Goal: Navigation & Orientation: Understand site structure

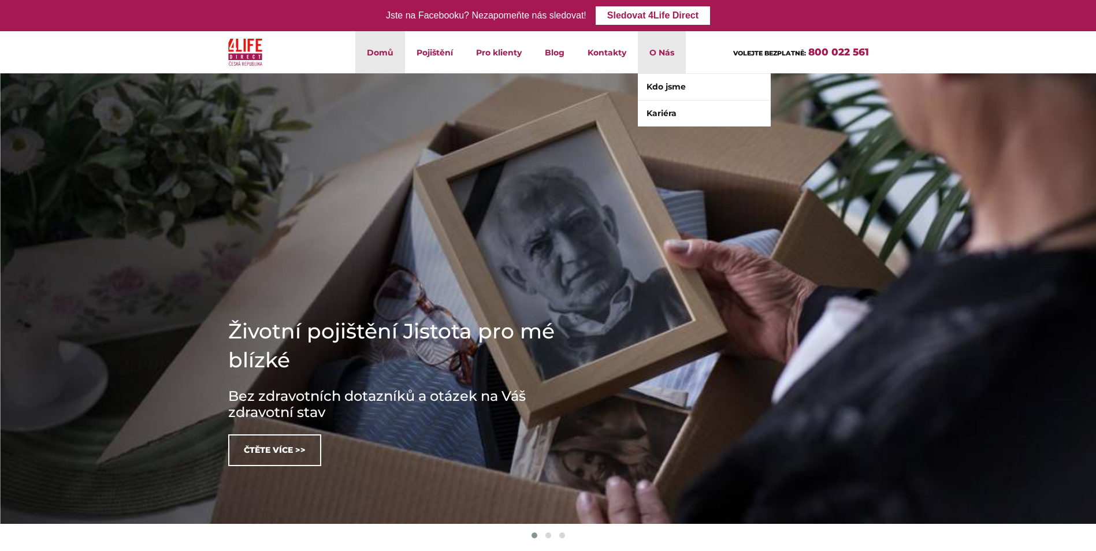
click at [653, 55] on li "O Nás Kdo jsme Kariéra" at bounding box center [662, 52] width 48 height 42
click at [670, 91] on link "Kdo jsme" at bounding box center [704, 87] width 133 height 26
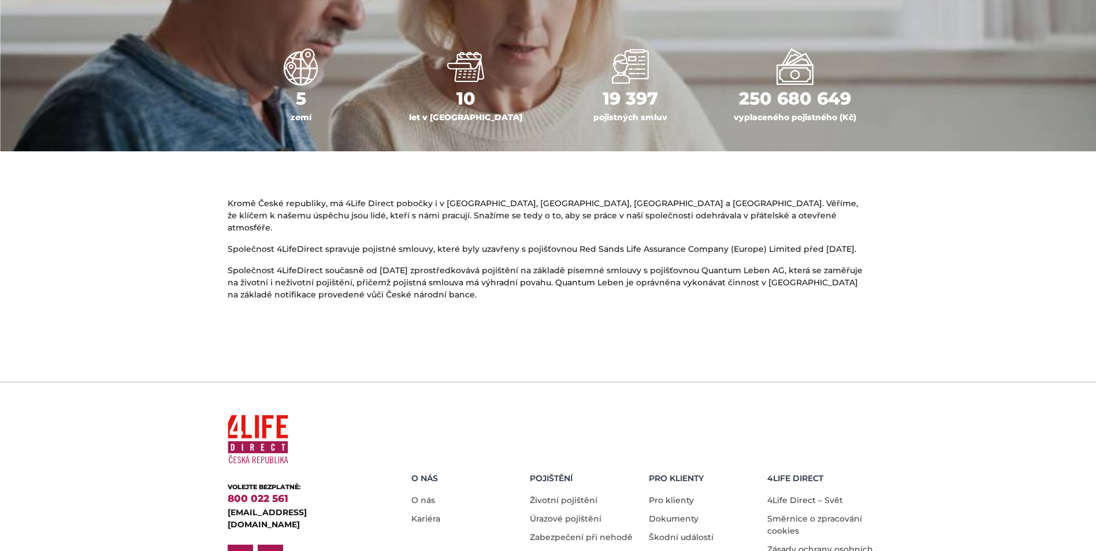
scroll to position [616, 0]
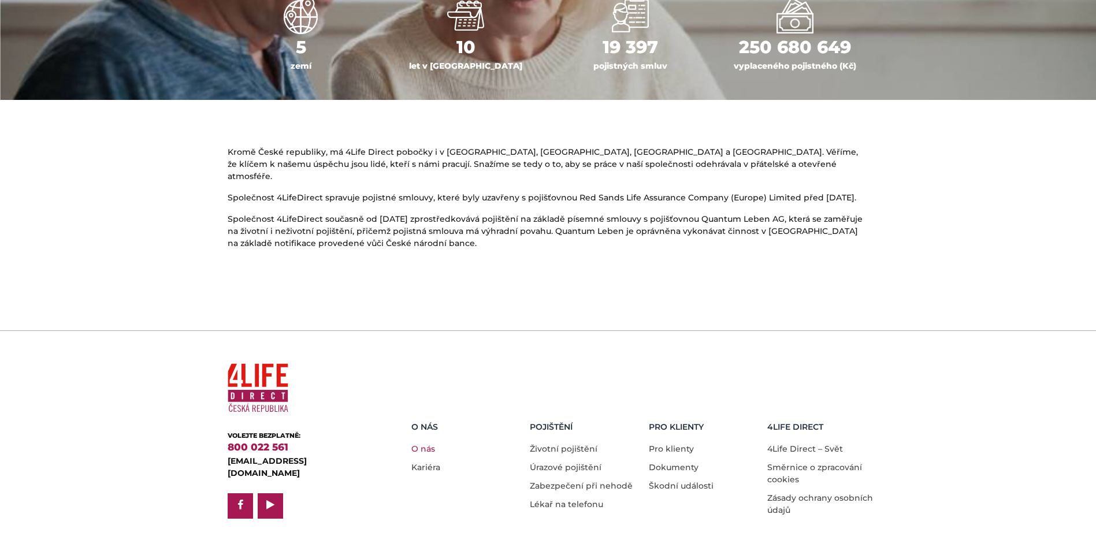
click at [422, 444] on link "O nás" at bounding box center [423, 449] width 24 height 10
click at [682, 462] on link "Dokumenty" at bounding box center [674, 467] width 50 height 10
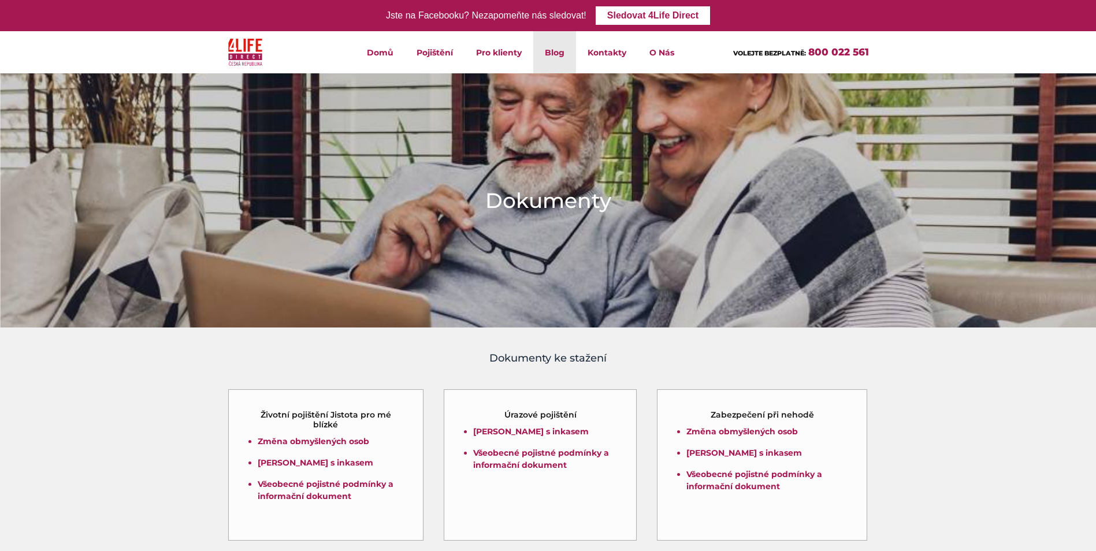
click at [564, 52] on link "Blog" at bounding box center [554, 52] width 43 height 42
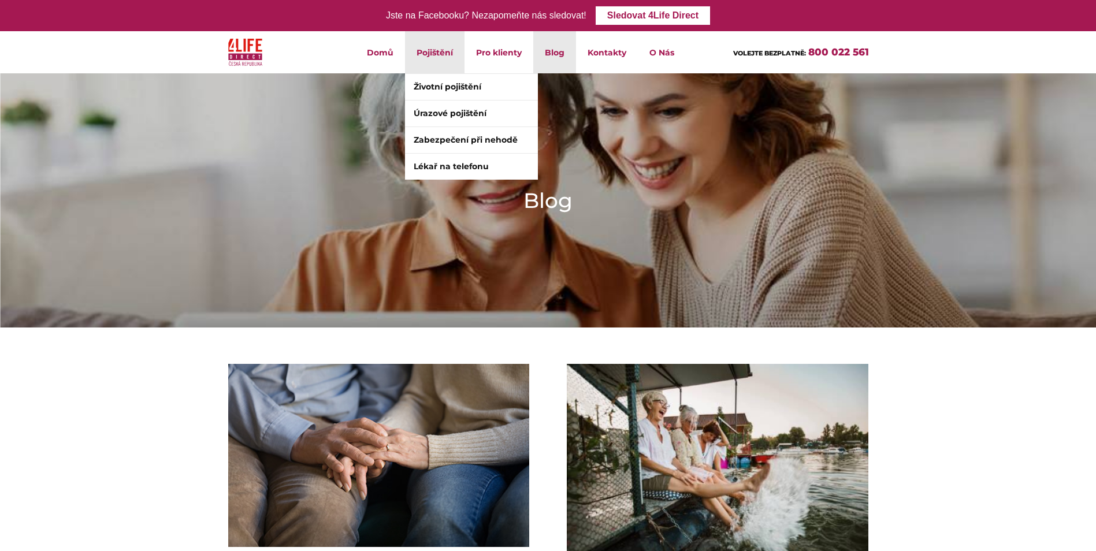
click at [437, 55] on li "Pojištění Životní pojištění Úrazové pojištění Zabezpečení při nehodě Lékař na t…" at bounding box center [435, 52] width 60 height 42
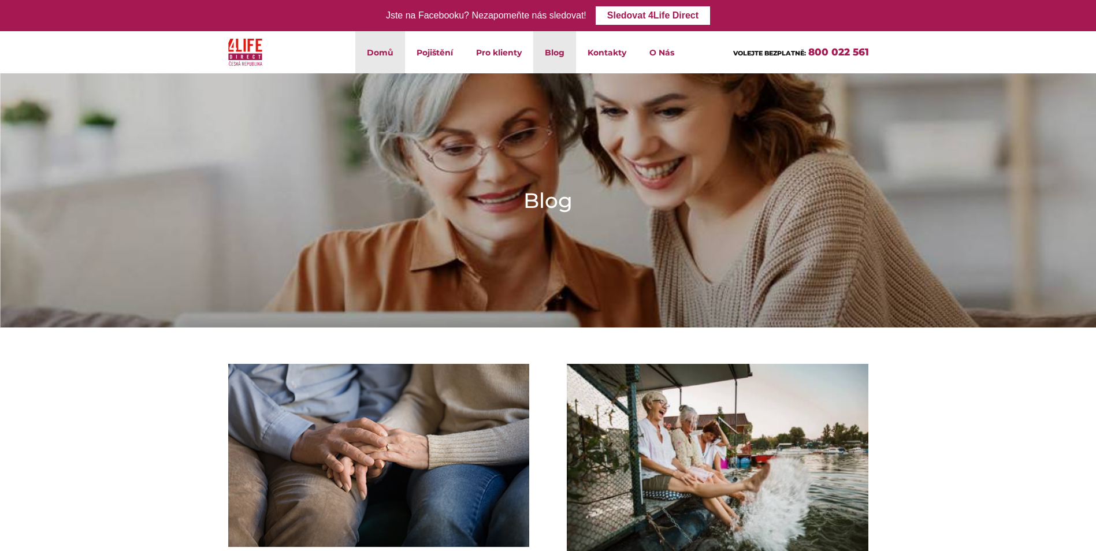
click at [391, 60] on link "Domů" at bounding box center [380, 52] width 50 height 42
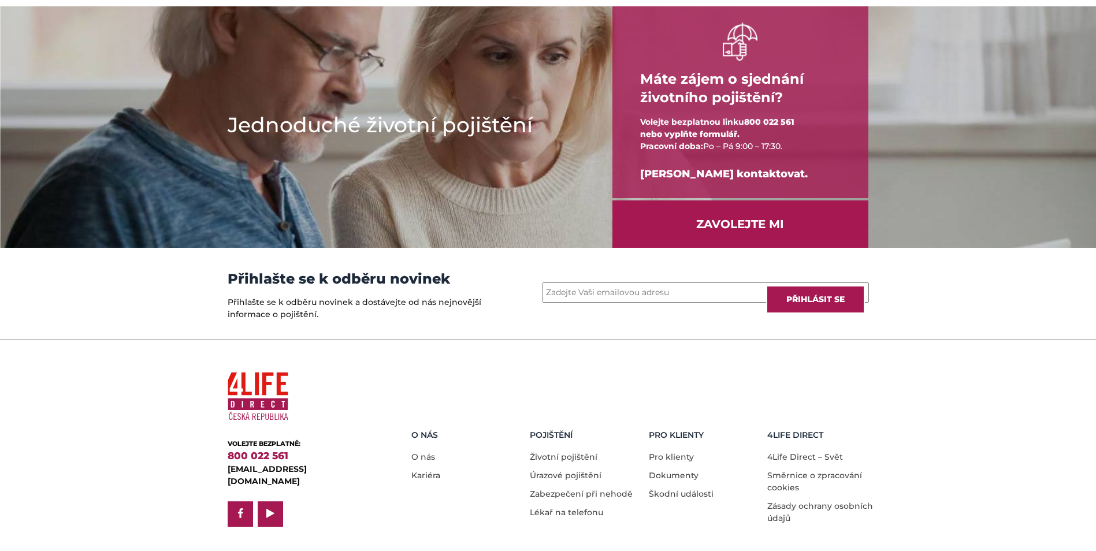
scroll to position [1492, 0]
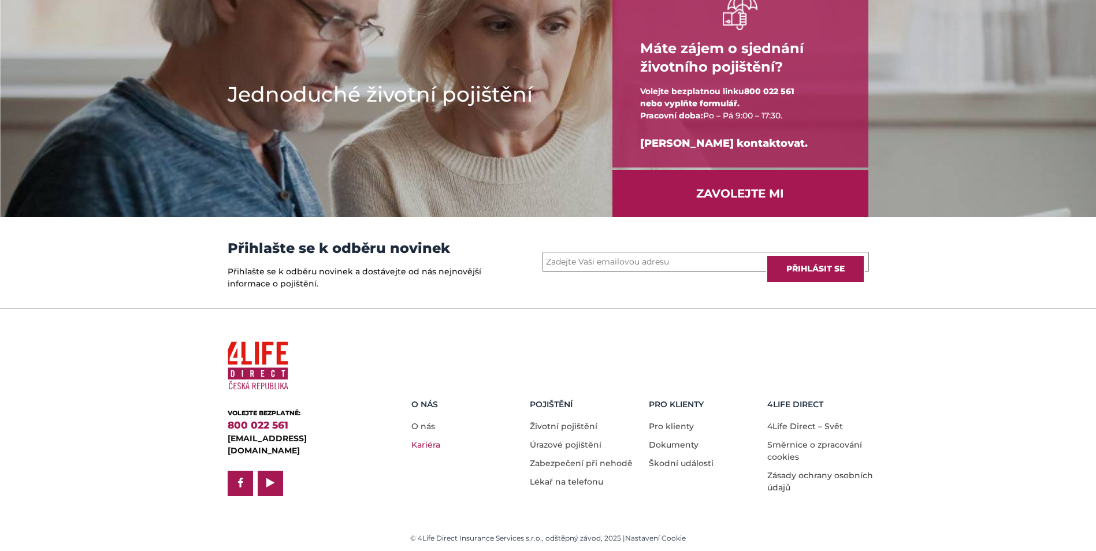
click at [436, 440] on link "Kariéra" at bounding box center [425, 445] width 29 height 10
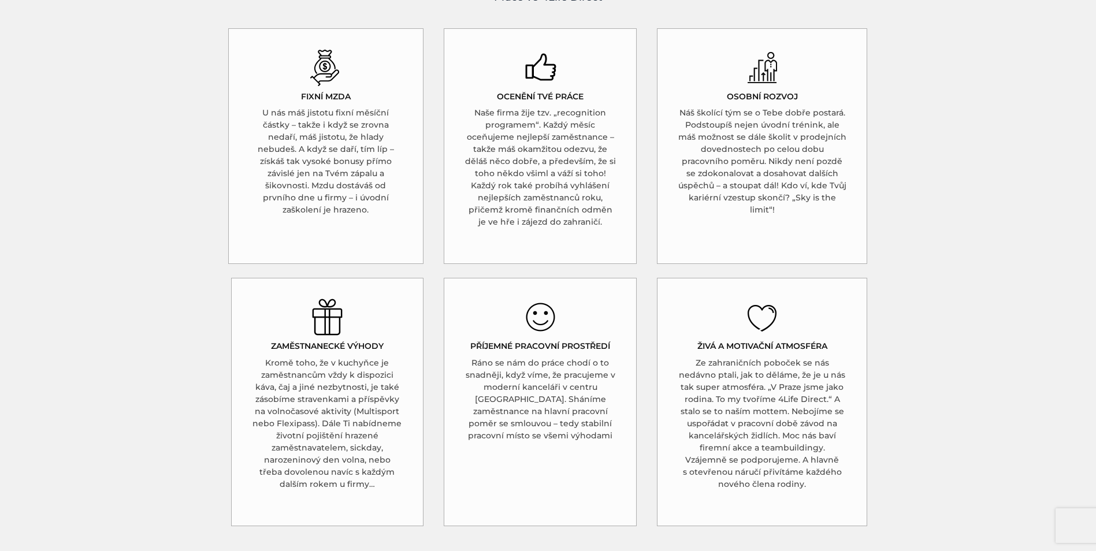
scroll to position [1040, 0]
